Goal: Transaction & Acquisition: Purchase product/service

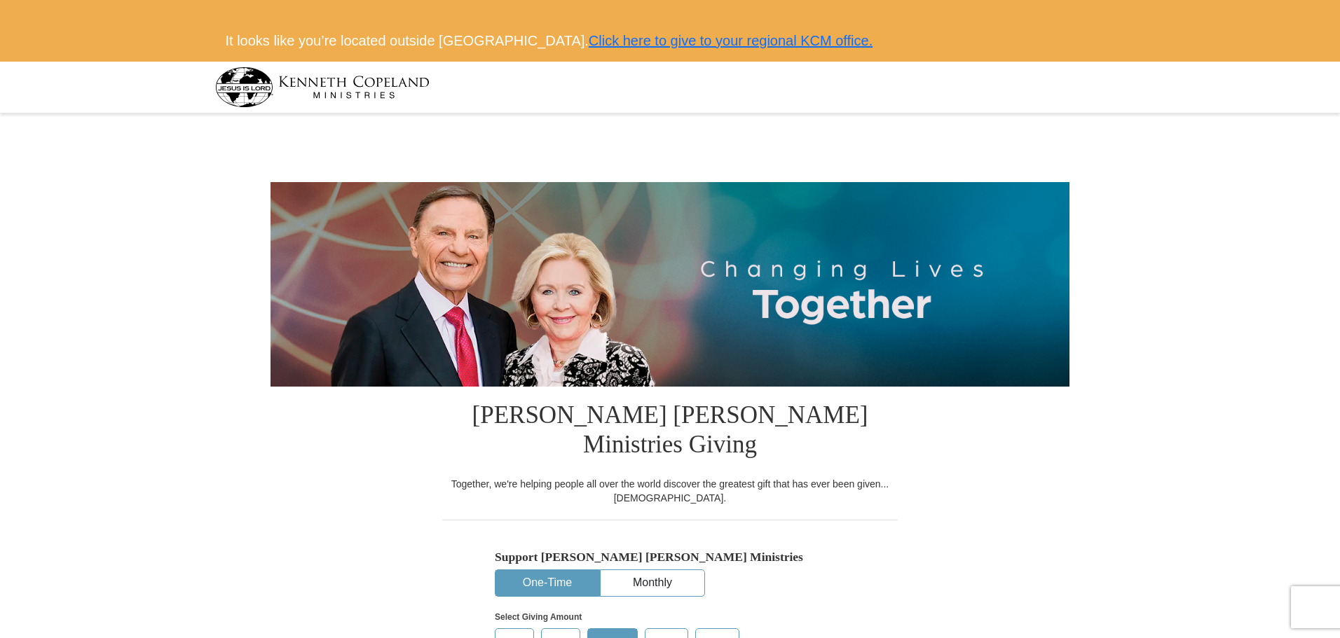
select select "CA"
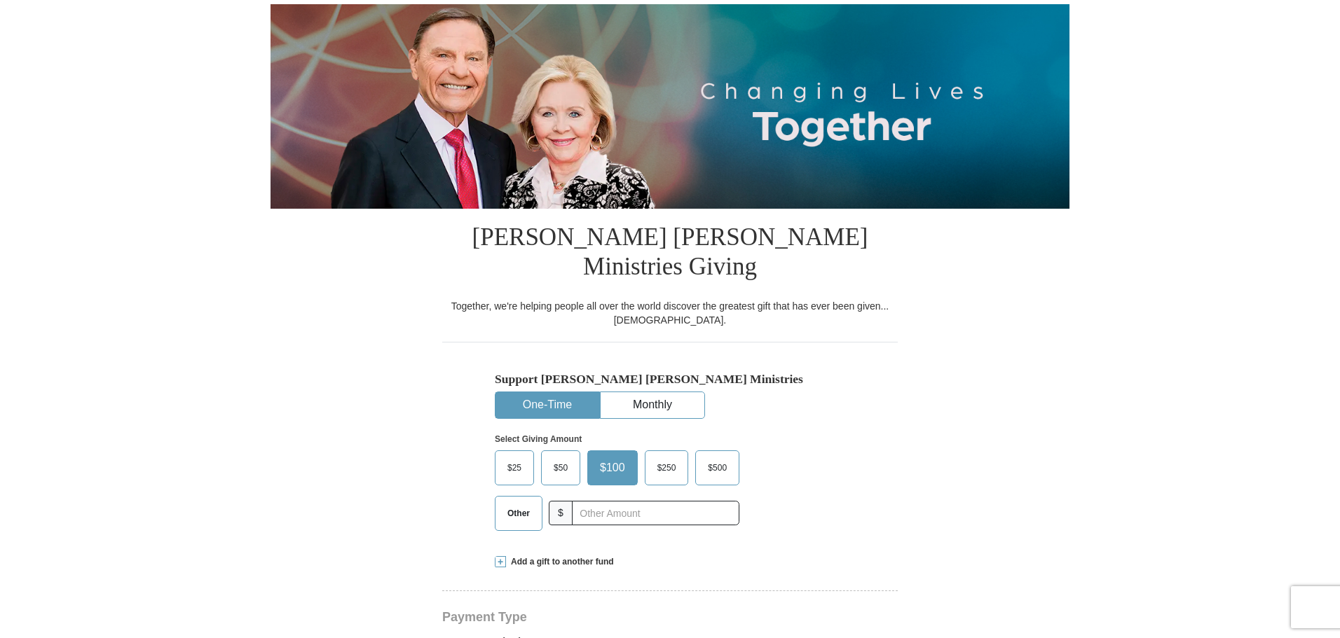
scroll to position [210, 0]
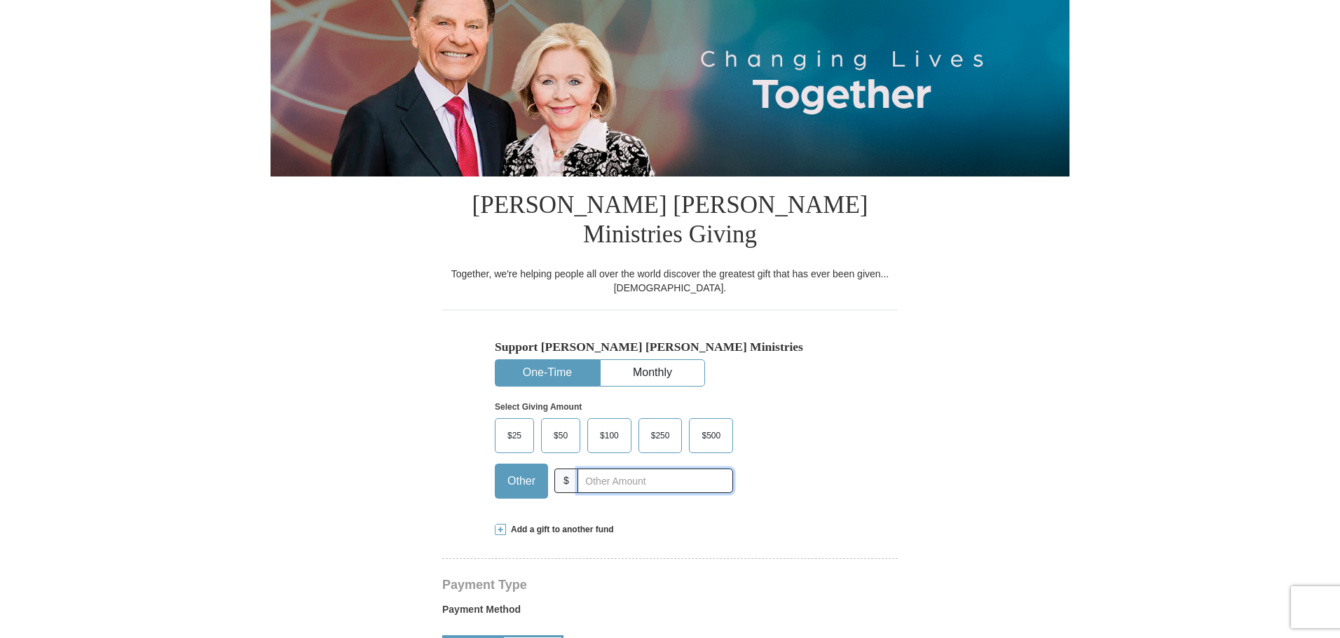
click at [598, 469] on input "text" at bounding box center [655, 481] width 156 height 25
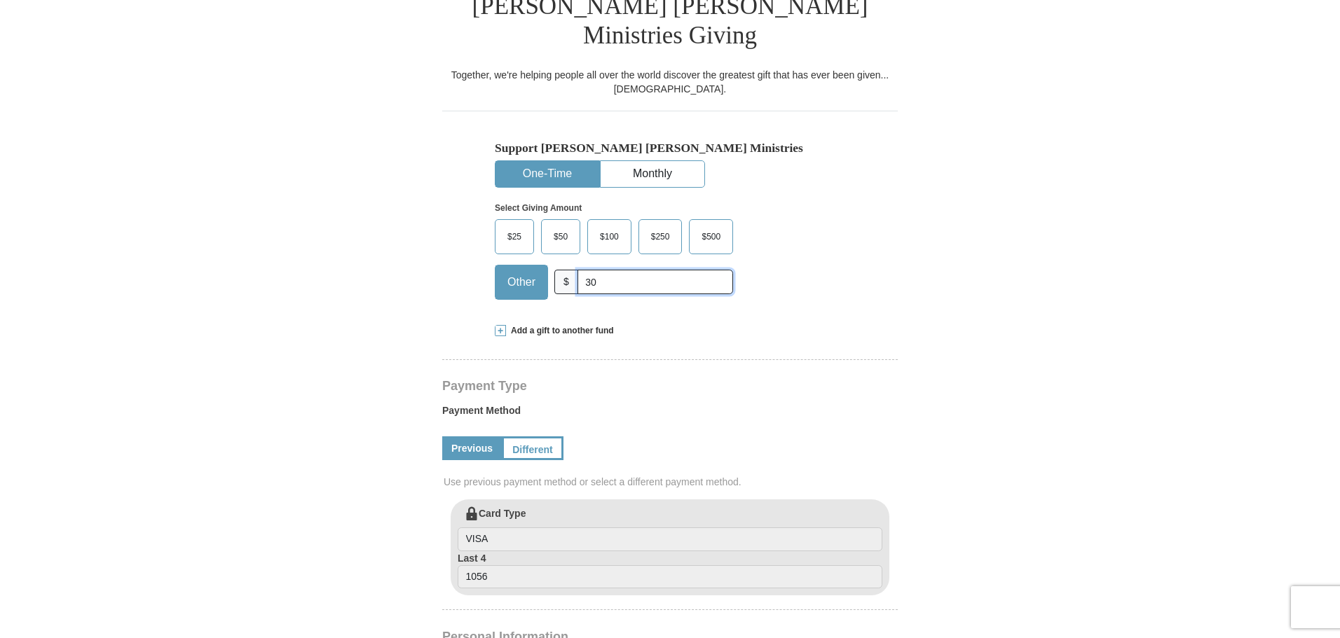
scroll to position [491, 0]
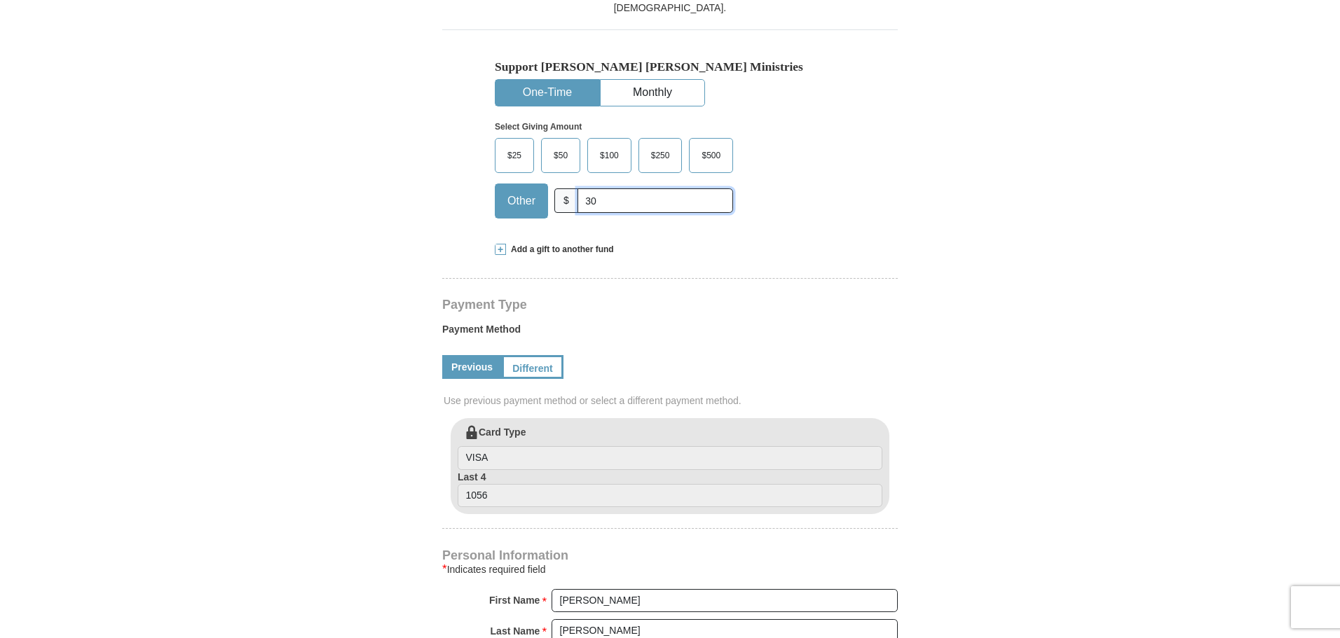
type input "30"
click at [708, 446] on input "VISA" at bounding box center [670, 458] width 425 height 24
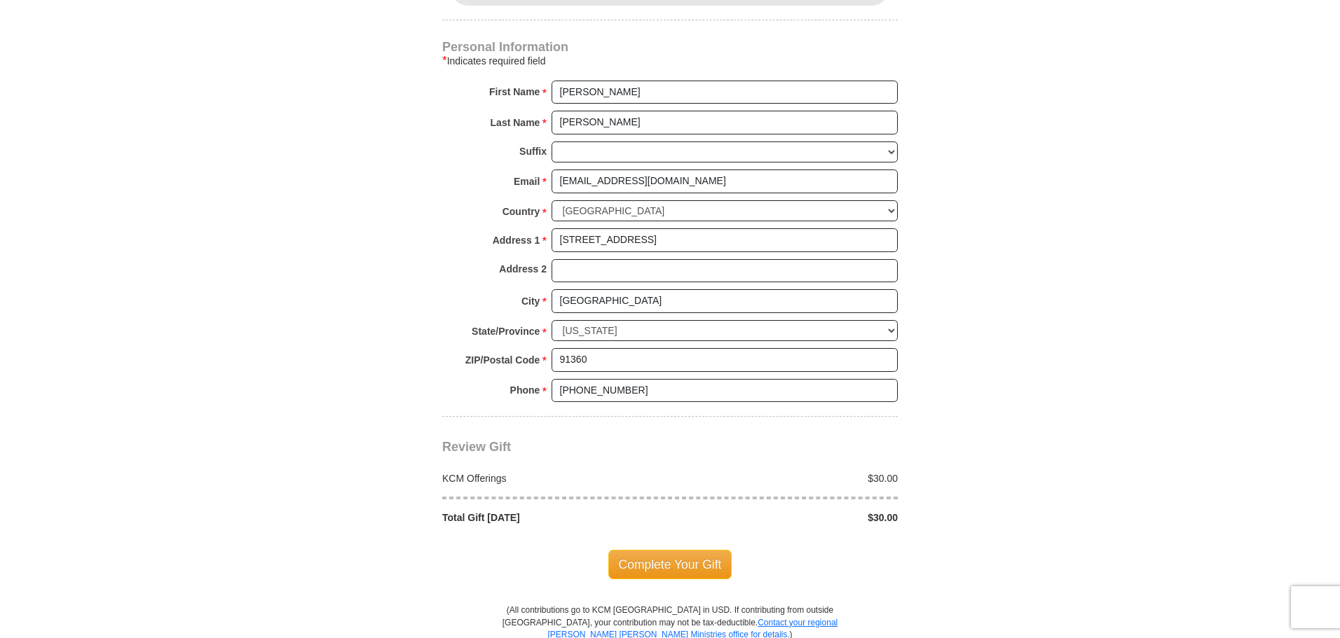
scroll to position [1121, 0]
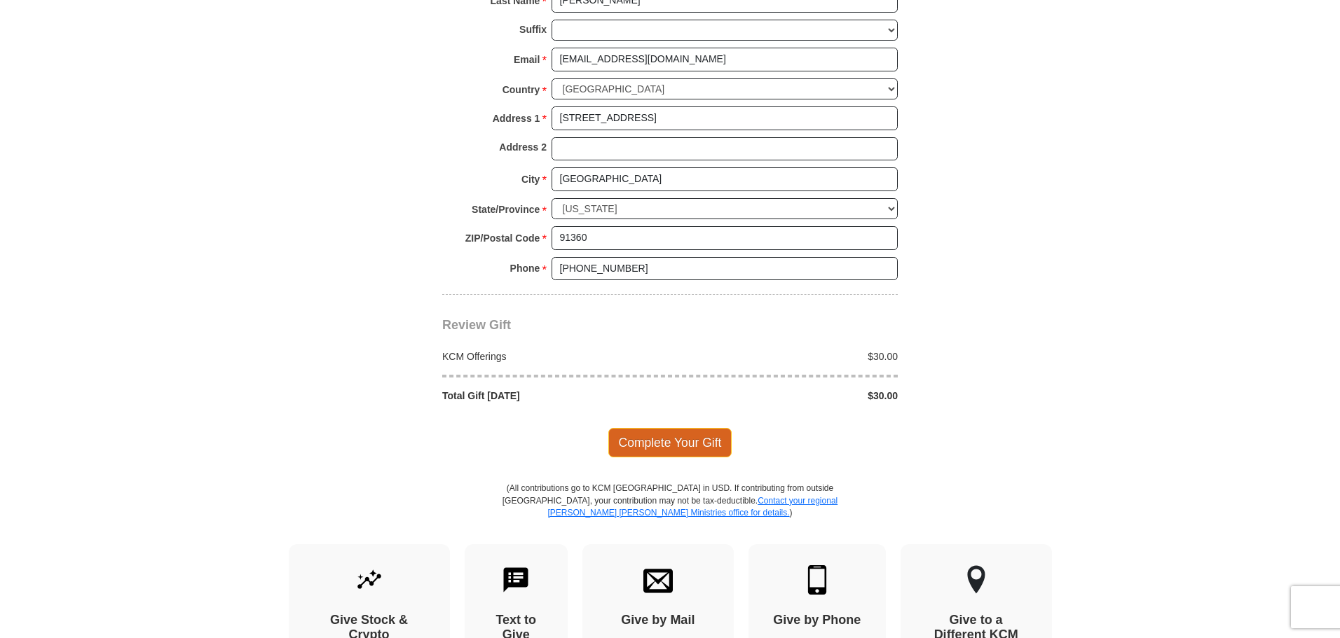
click at [682, 428] on span "Complete Your Gift" at bounding box center [670, 442] width 124 height 29
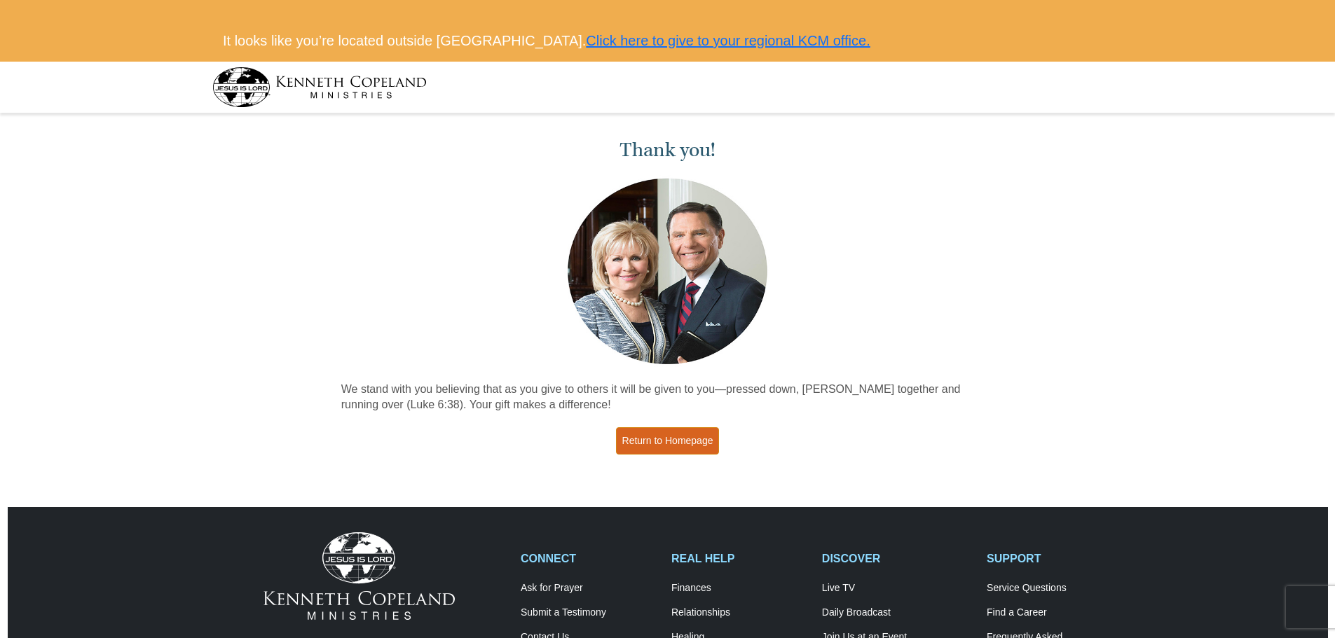
click at [667, 441] on link "Return to Homepage" at bounding box center [668, 440] width 104 height 27
